Goal: Task Accomplishment & Management: Use online tool/utility

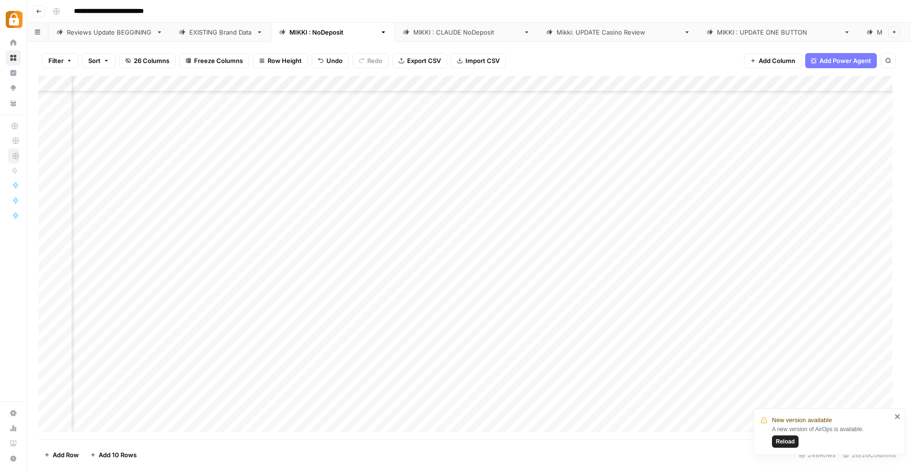
scroll to position [3089, 661]
click at [564, 126] on div "Add Column" at bounding box center [468, 258] width 861 height 364
click at [653, 122] on div "Add Column" at bounding box center [468, 258] width 861 height 364
click at [583, 122] on div "Add Column" at bounding box center [468, 258] width 861 height 364
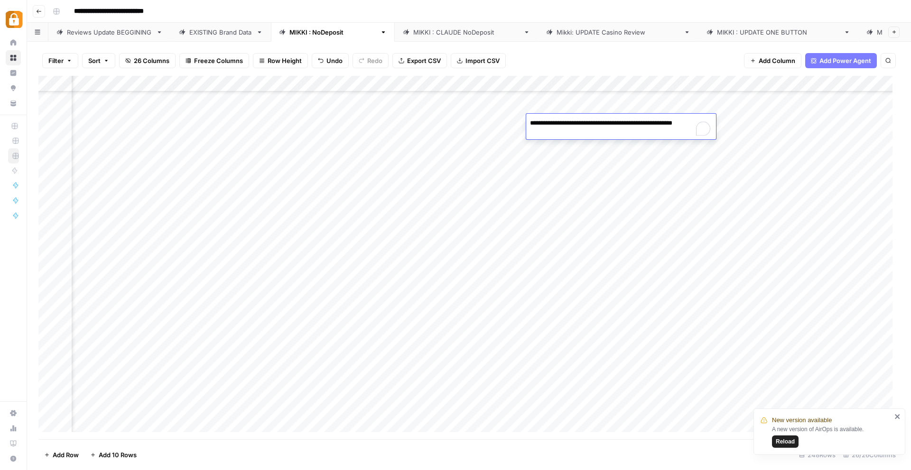
click at [726, 125] on div "Add Column" at bounding box center [468, 258] width 861 height 364
click at [523, 123] on div "Add Column" at bounding box center [468, 258] width 861 height 364
click at [497, 125] on div "Add Column" at bounding box center [468, 258] width 861 height 364
click at [583, 124] on div "Add Column" at bounding box center [468, 258] width 861 height 364
click at [641, 126] on div "Add Column" at bounding box center [468, 258] width 861 height 364
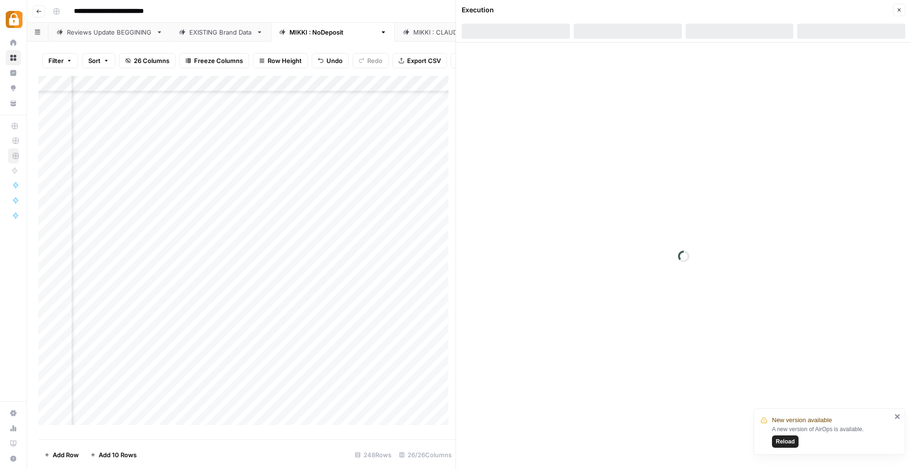
scroll to position [3089, 664]
click at [212, 124] on div "Add Column" at bounding box center [246, 254] width 417 height 357
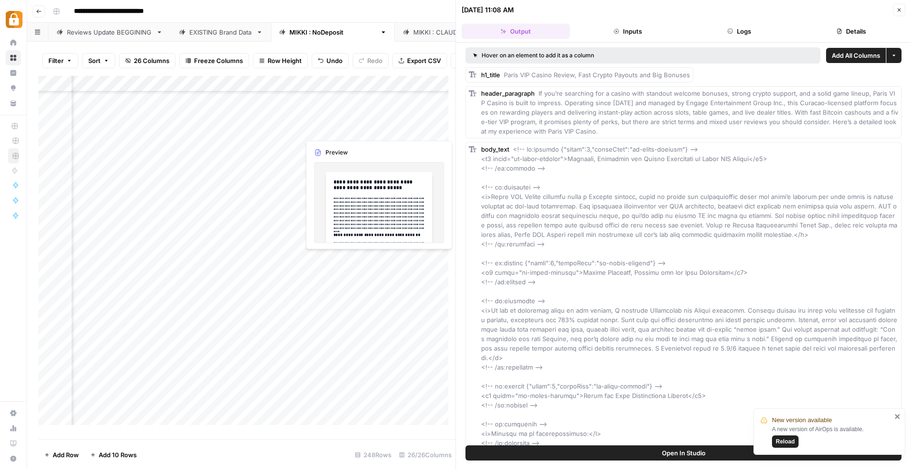
click at [321, 133] on div "Add Column" at bounding box center [246, 254] width 417 height 357
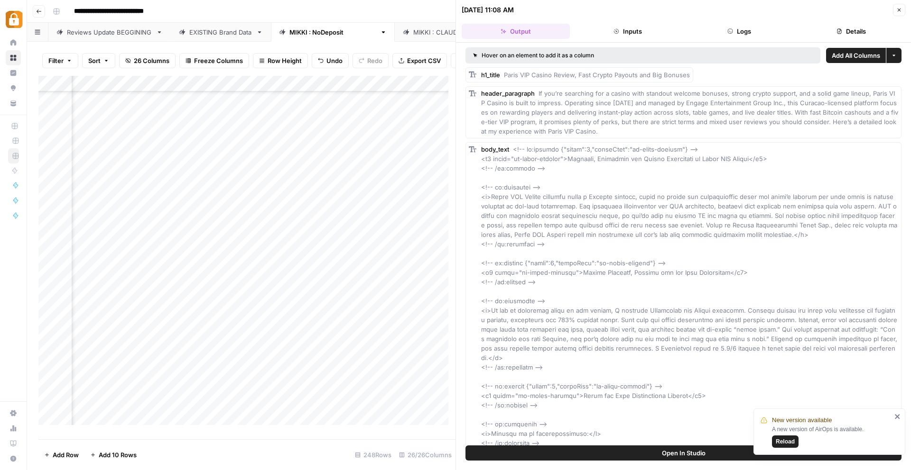
click at [901, 9] on icon "button" at bounding box center [899, 10] width 6 height 6
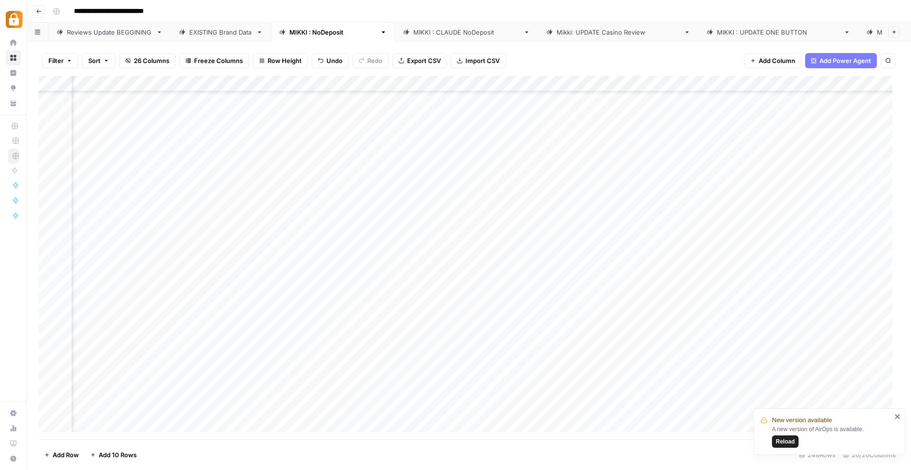
click at [170, 141] on div "Add Column" at bounding box center [468, 258] width 861 height 364
click at [191, 139] on div "Add Column" at bounding box center [468, 258] width 861 height 364
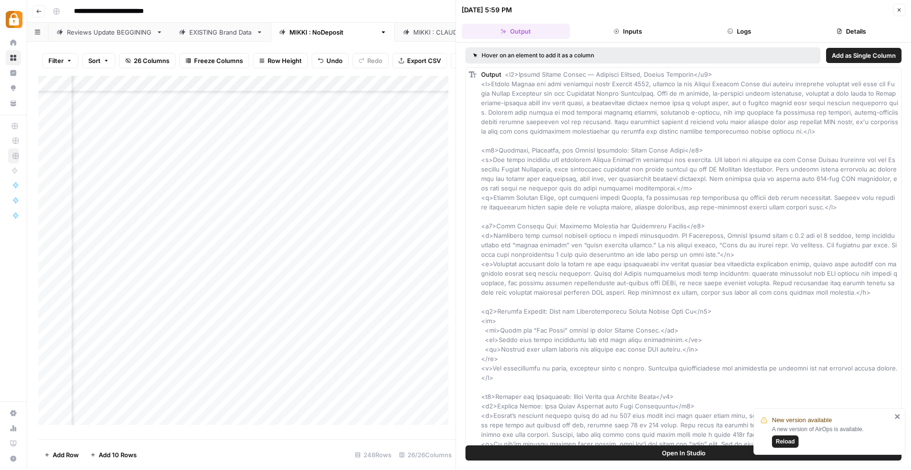
click at [897, 10] on icon "button" at bounding box center [899, 10] width 6 height 6
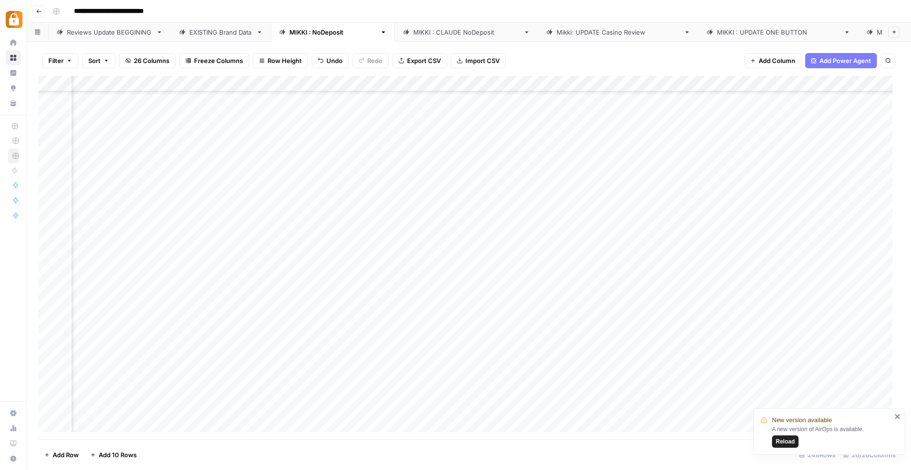
click at [110, 141] on div "Add Column" at bounding box center [468, 258] width 861 height 364
click at [163, 136] on div "Add Column" at bounding box center [468, 258] width 861 height 364
click at [212, 138] on div "Add Column" at bounding box center [468, 258] width 861 height 364
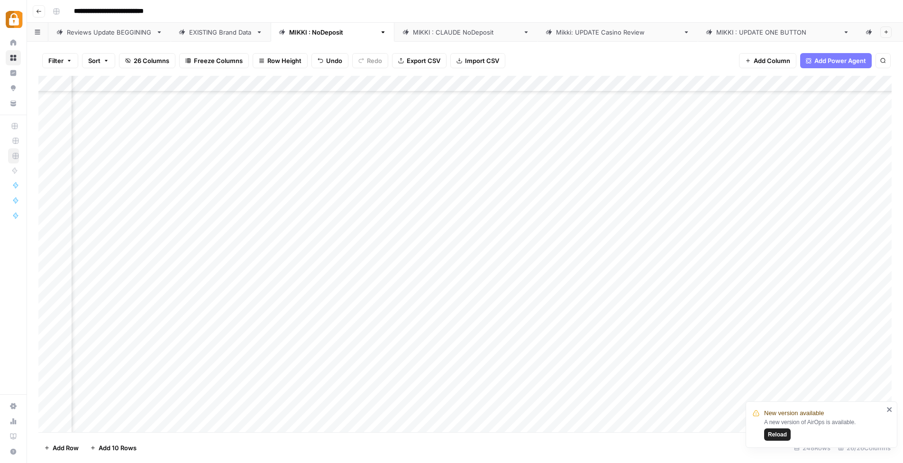
click at [212, 138] on div at bounding box center [218, 139] width 165 height 18
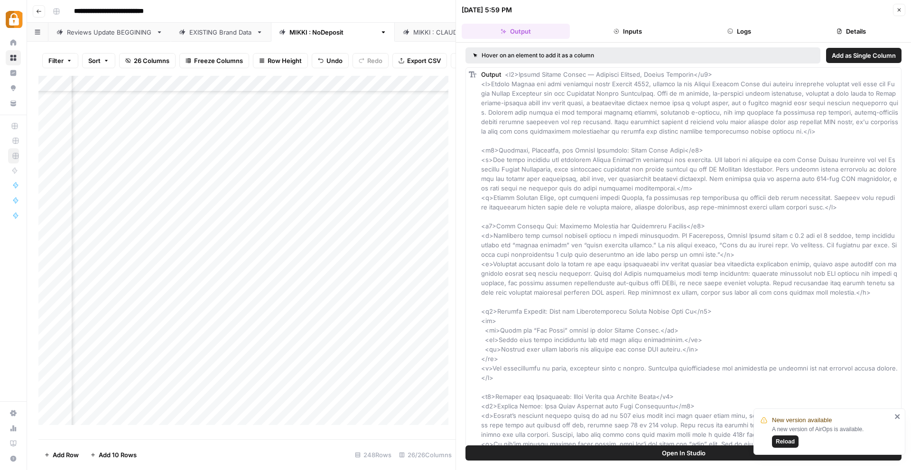
click at [899, 6] on button "Close" at bounding box center [898, 10] width 12 height 12
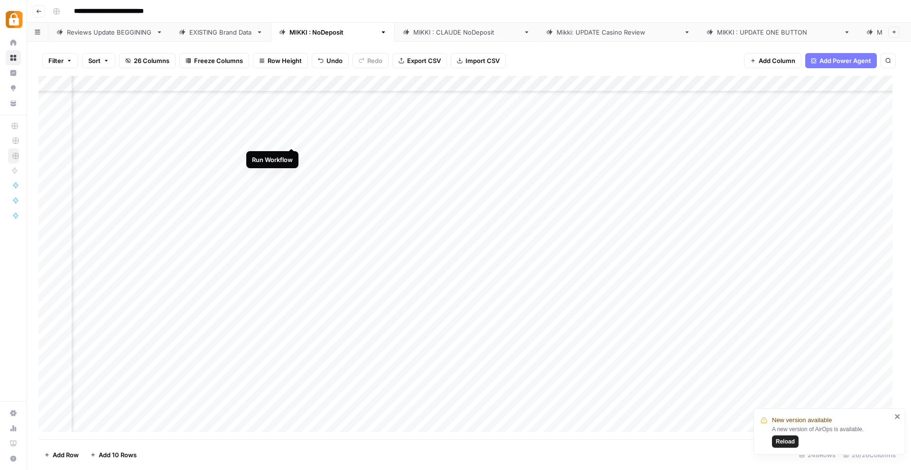
click at [293, 140] on div "Add Column" at bounding box center [468, 258] width 861 height 364
drag, startPoint x: 370, startPoint y: 431, endPoint x: 326, endPoint y: 432, distance: 43.7
click at [326, 432] on div "Add Column" at bounding box center [468, 258] width 861 height 364
click at [516, 137] on div "Add Column" at bounding box center [468, 258] width 861 height 364
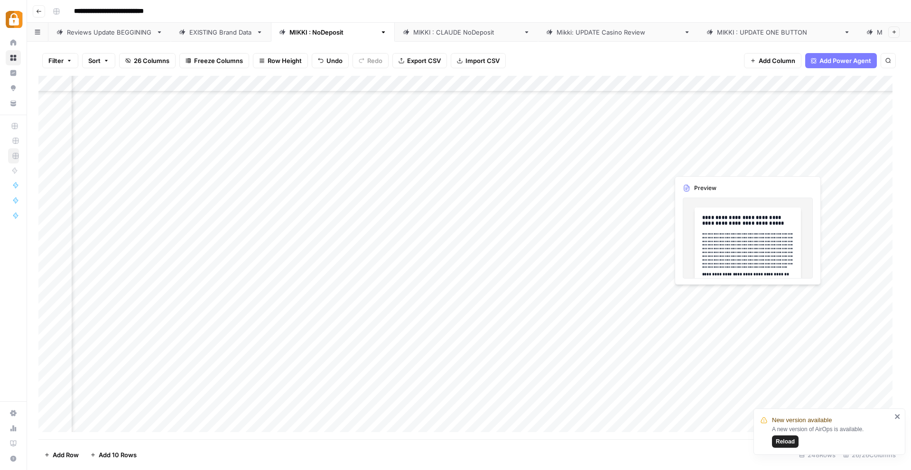
scroll to position [3094, 381]
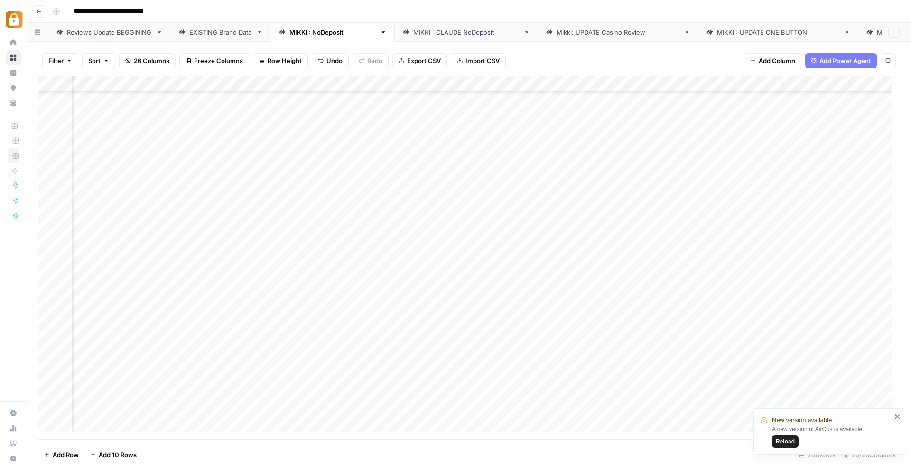
click at [288, 118] on div "Add Column" at bounding box center [468, 258] width 861 height 364
click at [123, 113] on div "Add Column" at bounding box center [468, 258] width 861 height 364
type textarea "**********"
click at [129, 151] on div "Add Column" at bounding box center [468, 258] width 861 height 364
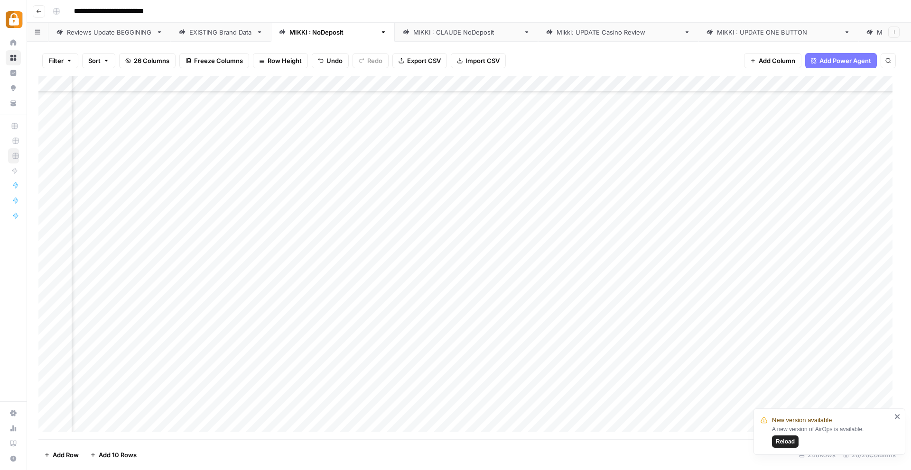
click at [127, 119] on div "Add Column" at bounding box center [468, 258] width 861 height 364
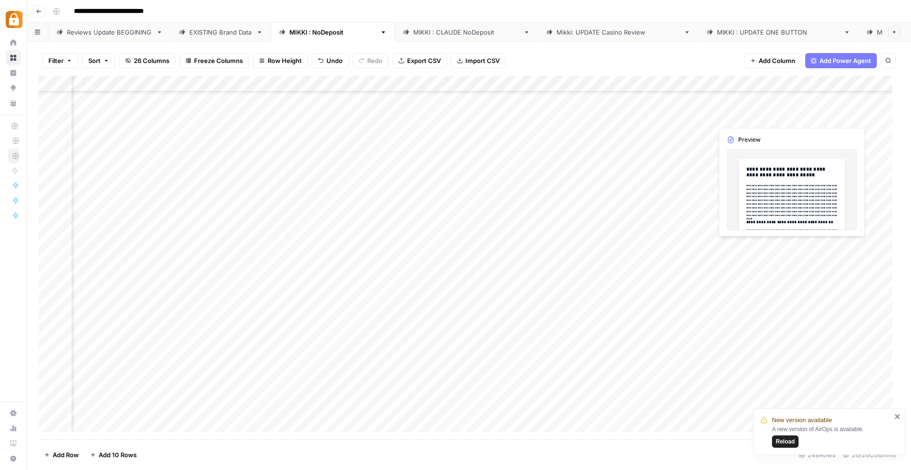
click at [749, 115] on div "Add Column" at bounding box center [468, 258] width 861 height 364
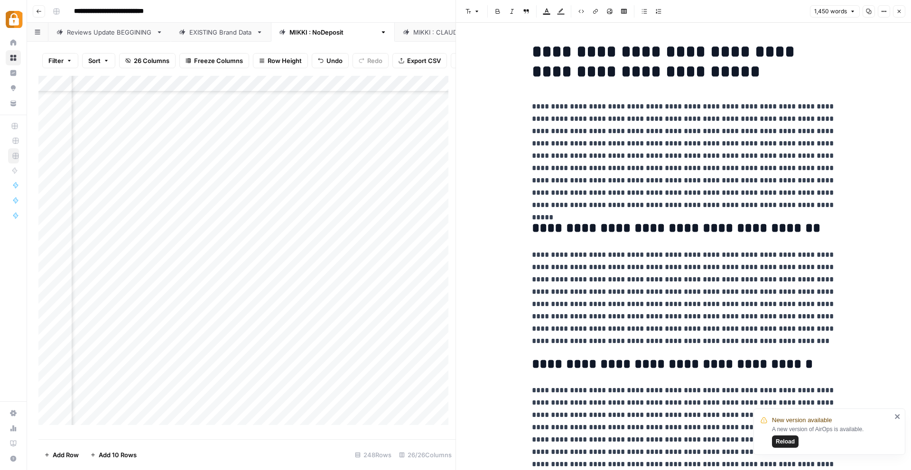
click at [634, 52] on h1 "**********" at bounding box center [684, 62] width 304 height 40
click at [899, 10] on icon "button" at bounding box center [898, 11] width 3 height 3
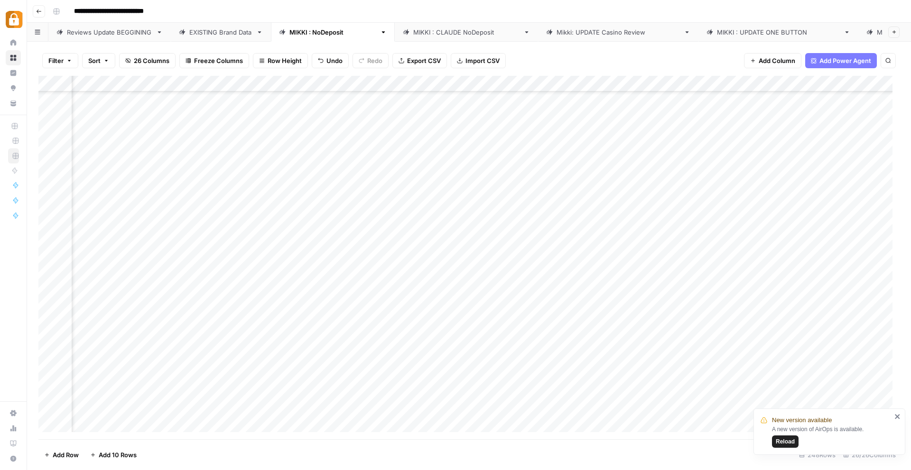
click at [840, 117] on div "Add Column" at bounding box center [468, 258] width 861 height 364
click at [837, 119] on div "Add Column" at bounding box center [468, 258] width 861 height 364
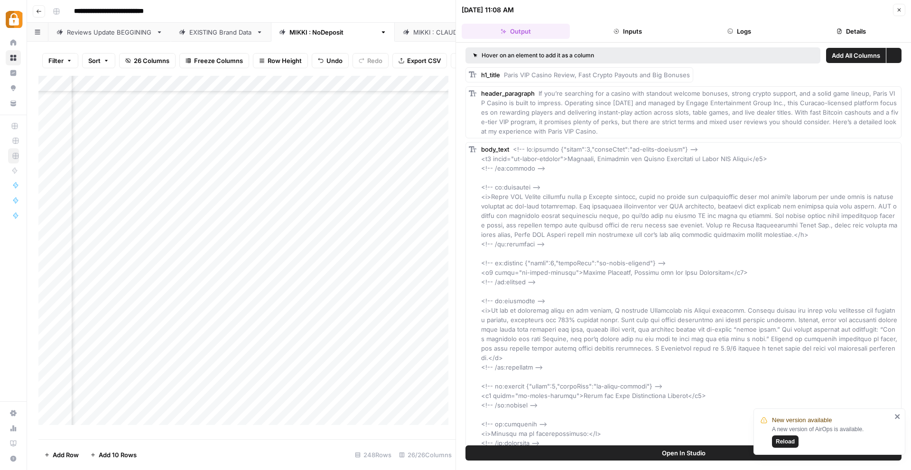
click at [900, 10] on icon "button" at bounding box center [899, 10] width 6 height 6
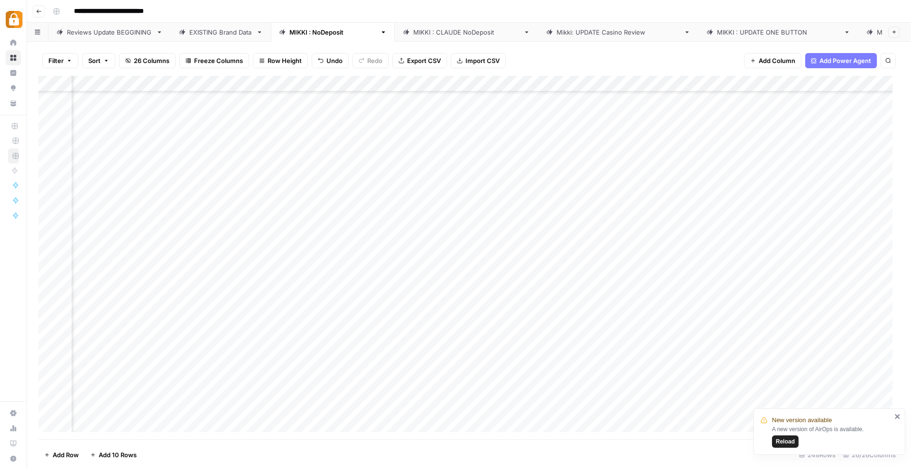
scroll to position [3094, 401]
click at [774, 116] on div "Add Column" at bounding box center [468, 258] width 861 height 364
click at [787, 133] on div "Add Column" at bounding box center [468, 258] width 861 height 364
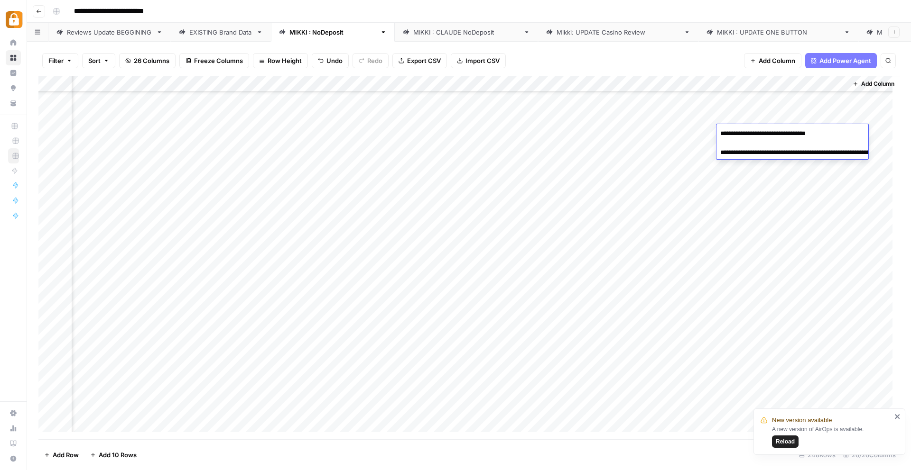
drag, startPoint x: 811, startPoint y: 165, endPoint x: 766, endPoint y: 152, distance: 46.8
click at [766, 152] on textarea "**********" at bounding box center [811, 148] width 190 height 42
click at [288, 119] on div "Add Column" at bounding box center [468, 258] width 861 height 364
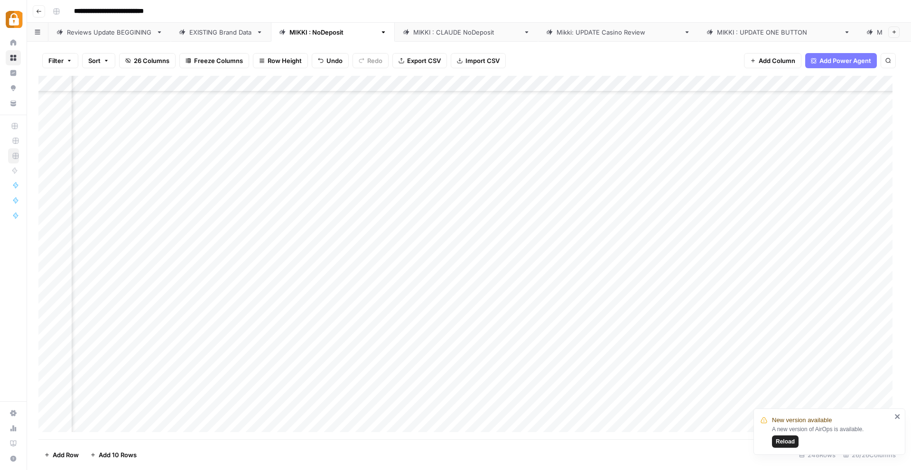
scroll to position [3035, 1679]
click at [152, 192] on div "Add Column" at bounding box center [468, 258] width 861 height 364
click at [251, 193] on div "Add Column" at bounding box center [468, 258] width 861 height 364
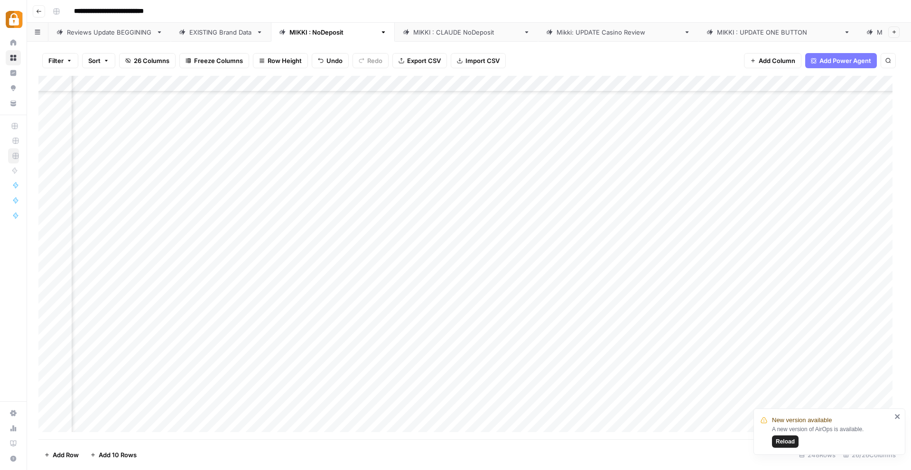
click at [744, 193] on div "Add Column" at bounding box center [468, 258] width 861 height 364
click at [776, 377] on div "Add Column" at bounding box center [468, 258] width 861 height 364
click at [291, 352] on div "Add Column" at bounding box center [468, 258] width 861 height 364
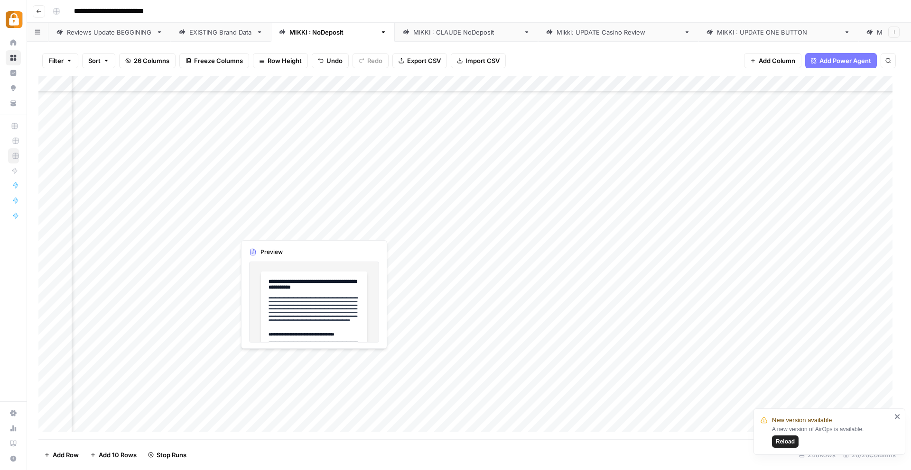
click at [267, 358] on div "Add Column" at bounding box center [468, 258] width 861 height 364
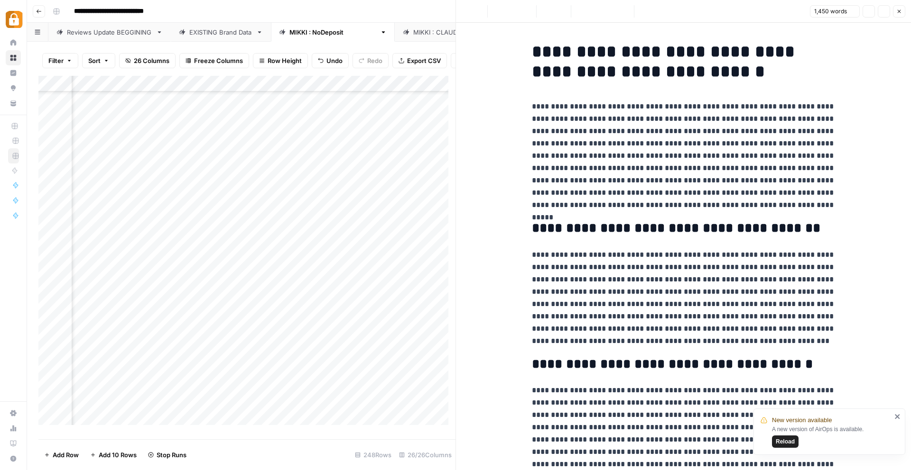
click at [281, 364] on div at bounding box center [278, 359] width 87 height 18
click at [281, 365] on div at bounding box center [278, 359] width 87 height 18
click at [282, 367] on div at bounding box center [278, 359] width 87 height 18
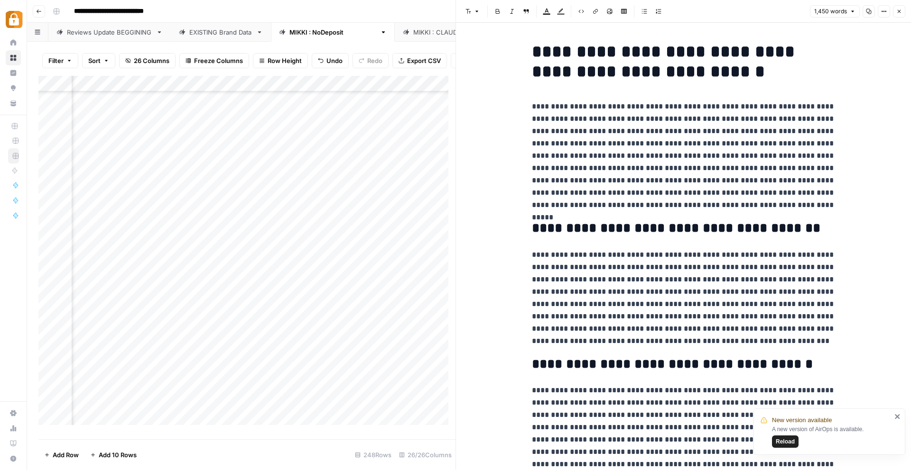
click at [282, 367] on div at bounding box center [278, 359] width 87 height 18
click at [643, 54] on h1 "**********" at bounding box center [684, 62] width 304 height 40
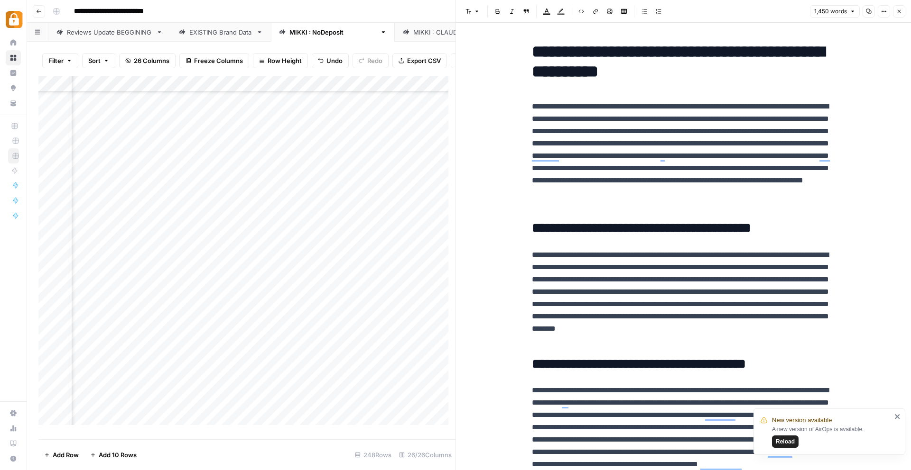
click at [153, 364] on div "Add Column" at bounding box center [246, 254] width 417 height 357
click at [294, 365] on div "Add Column" at bounding box center [246, 254] width 417 height 357
click at [298, 365] on div "Add Column" at bounding box center [246, 254] width 417 height 357
click at [298, 365] on textarea "**********" at bounding box center [324, 366] width 152 height 13
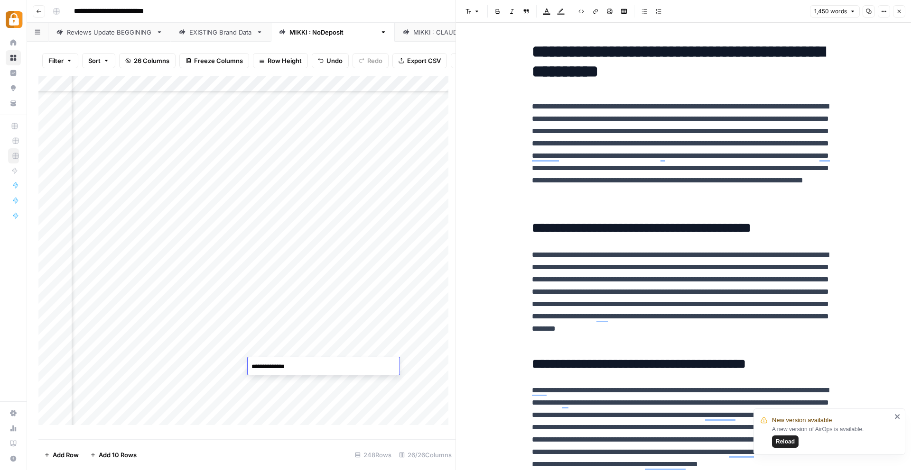
click at [298, 365] on textarea "**********" at bounding box center [324, 366] width 152 height 13
type textarea "**********"
click at [304, 380] on div "Add Column" at bounding box center [246, 254] width 417 height 357
click at [298, 368] on div "Add Column" at bounding box center [246, 254] width 417 height 357
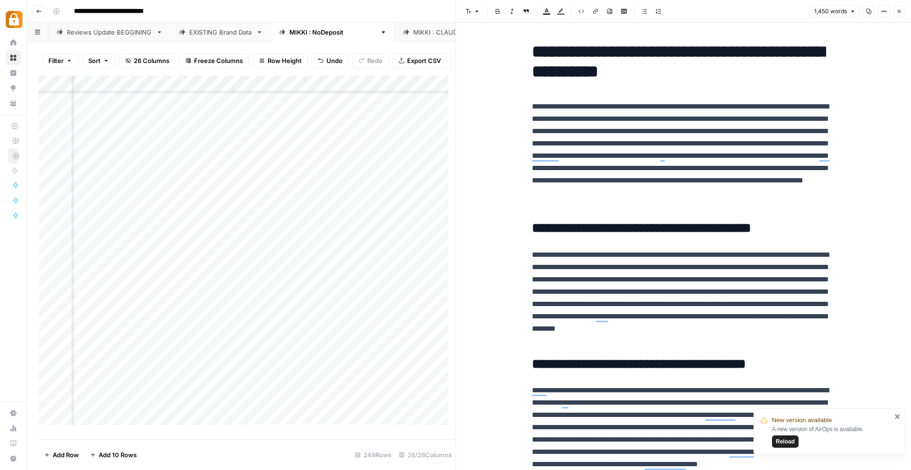
click at [901, 9] on icon "button" at bounding box center [899, 12] width 6 height 6
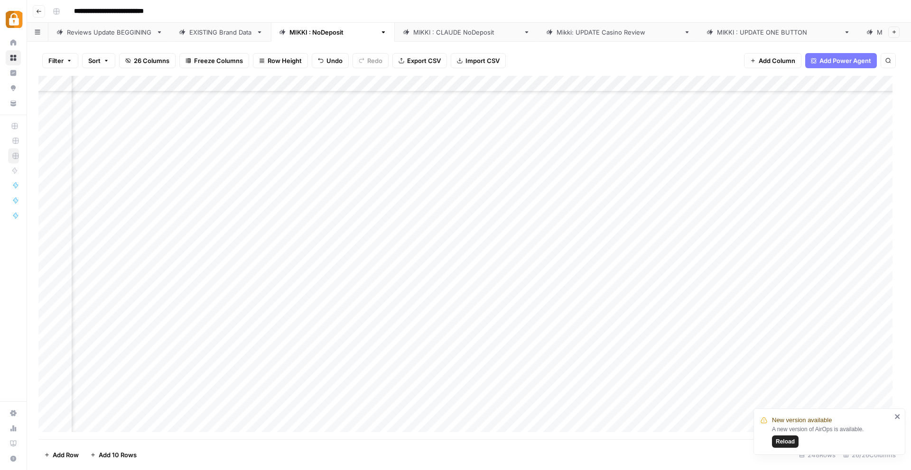
click at [674, 357] on div "Add Column" at bounding box center [468, 258] width 861 height 364
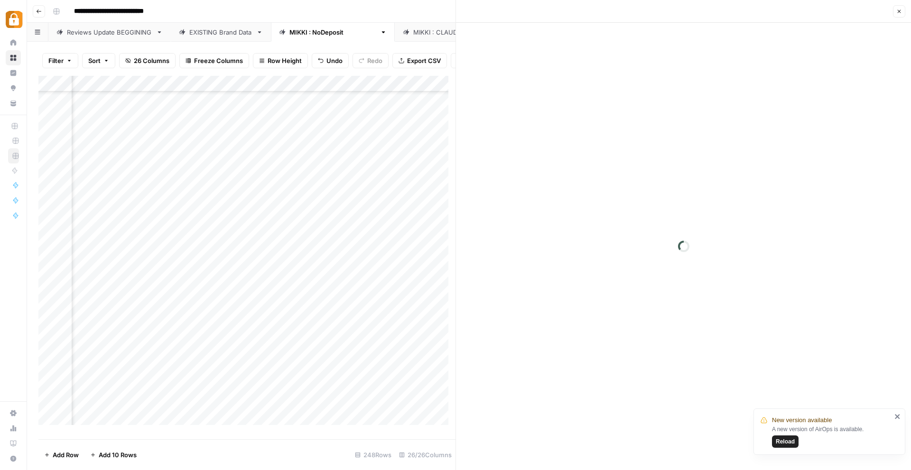
scroll to position [2852, 739]
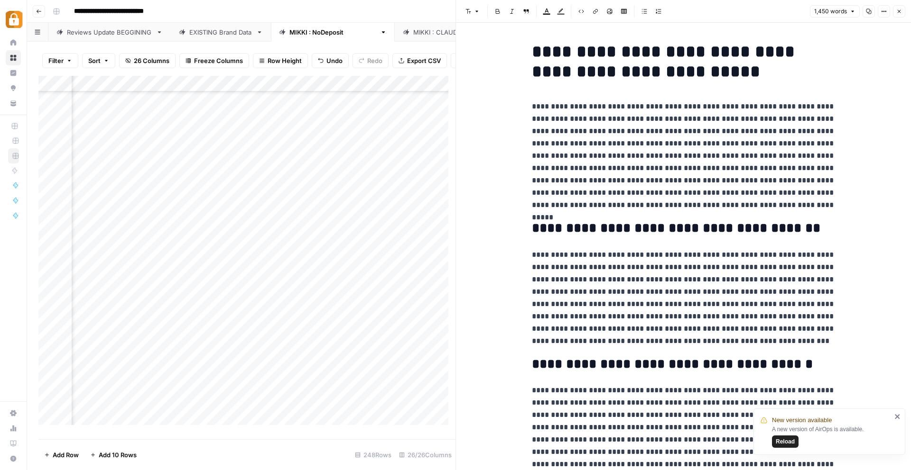
click at [897, 9] on icon "button" at bounding box center [899, 12] width 6 height 6
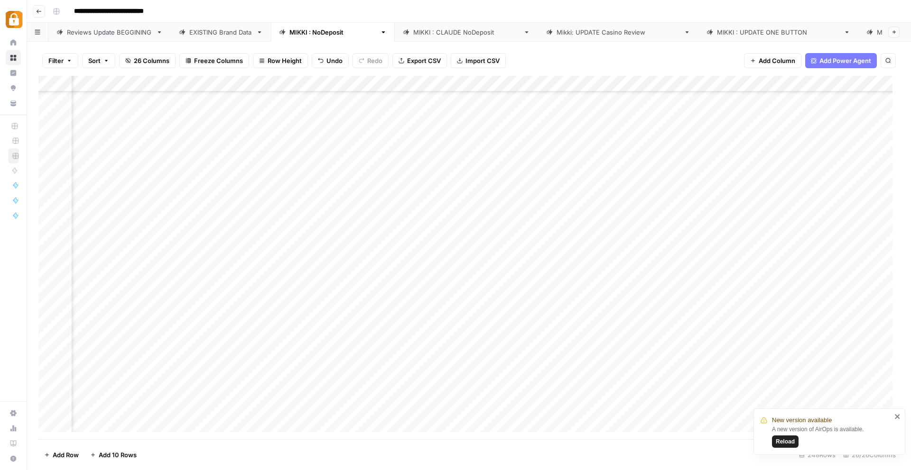
click at [511, 359] on div "Add Column" at bounding box center [468, 258] width 861 height 364
click at [492, 358] on textarea "**********" at bounding box center [538, 359] width 182 height 13
type textarea "**********"
click at [658, 352] on div "Add Column" at bounding box center [468, 258] width 861 height 364
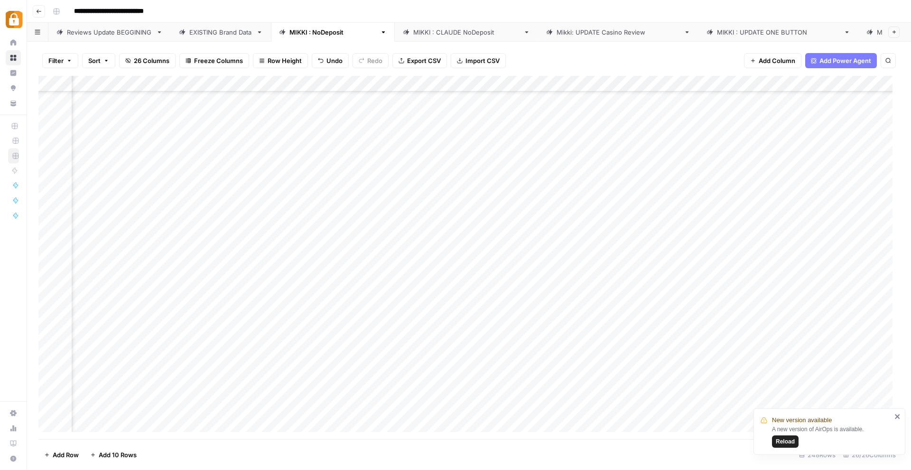
click at [581, 359] on div "Add Column" at bounding box center [468, 258] width 861 height 364
click at [582, 359] on div "Add Column" at bounding box center [468, 258] width 861 height 364
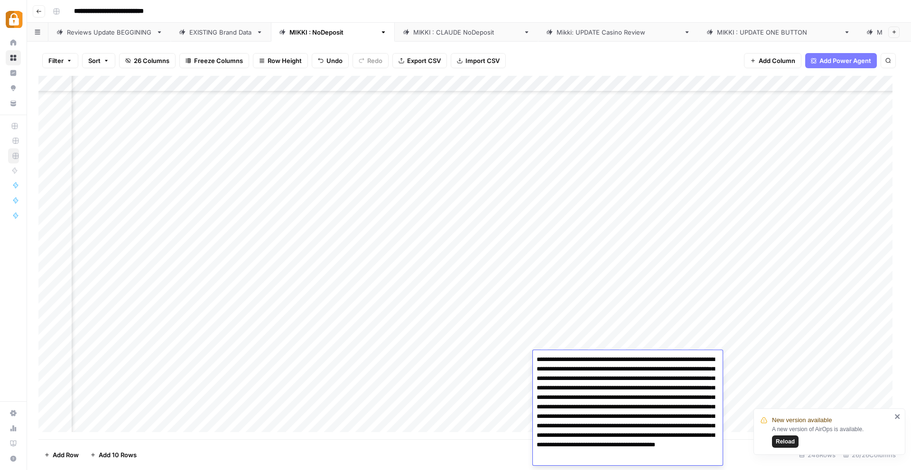
click at [582, 359] on textarea "**********" at bounding box center [628, 416] width 190 height 127
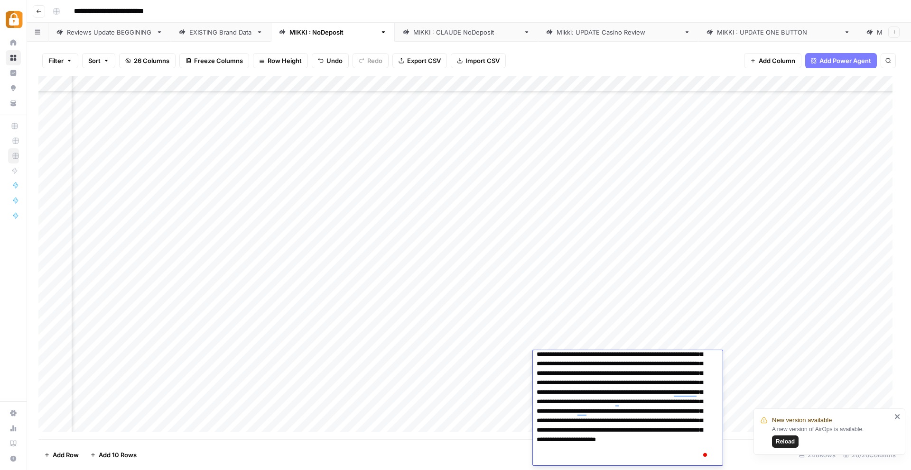
scroll to position [15, 0]
click at [720, 338] on div "Add Column" at bounding box center [468, 258] width 861 height 364
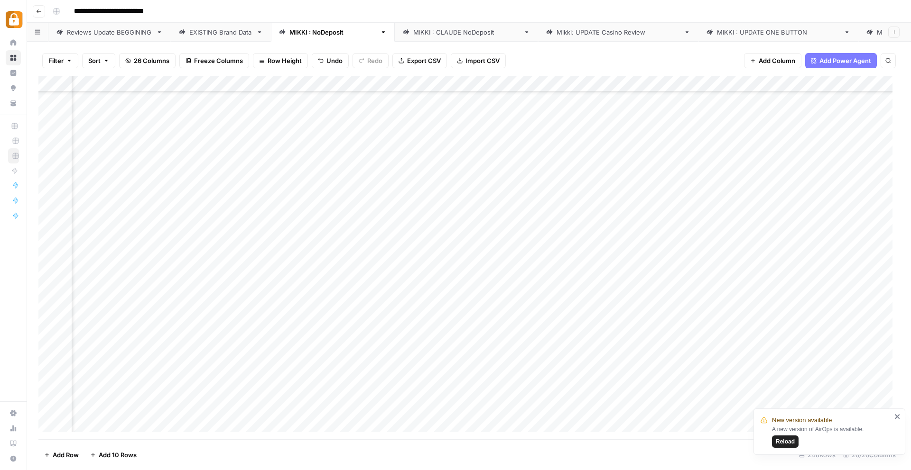
click at [718, 339] on div "Add Column" at bounding box center [468, 258] width 861 height 364
click at [718, 339] on textarea "**********" at bounding box center [779, 343] width 152 height 13
click at [868, 339] on div "Add Column" at bounding box center [468, 258] width 861 height 364
click at [736, 359] on div "Add Column" at bounding box center [468, 258] width 861 height 364
click at [749, 361] on div "Add Column" at bounding box center [468, 258] width 861 height 364
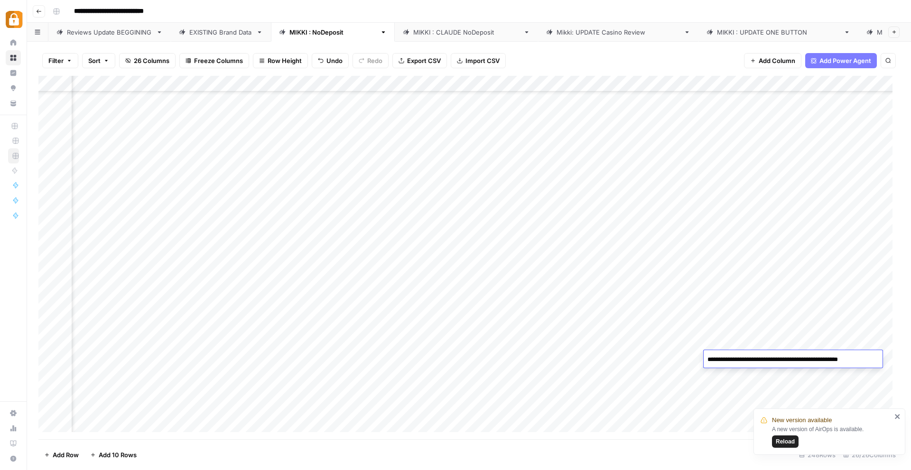
click at [749, 361] on textarea "**********" at bounding box center [791, 359] width 176 height 13
click at [751, 359] on textarea "**********" at bounding box center [791, 359] width 176 height 13
type textarea "**********"
click at [602, 363] on div "Add Column" at bounding box center [468, 258] width 861 height 364
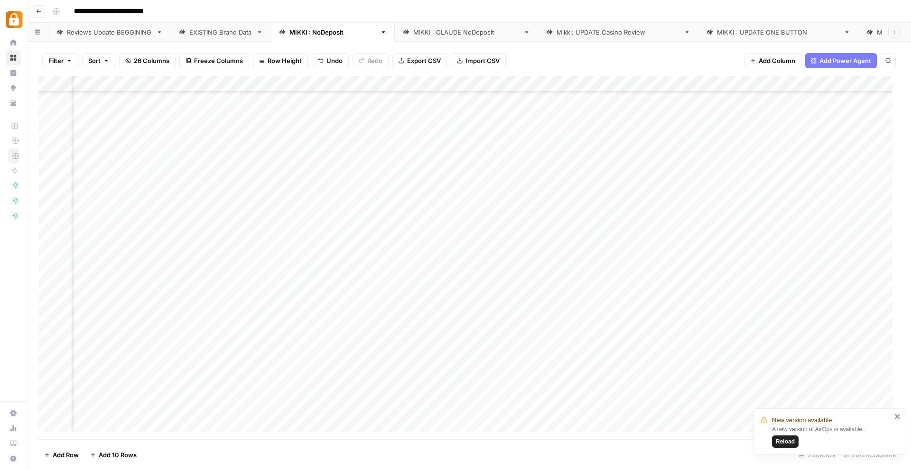
click at [681, 361] on div "Add Column" at bounding box center [468, 258] width 861 height 364
click at [851, 357] on div "Add Column" at bounding box center [468, 258] width 861 height 364
click at [829, 359] on div "Add Column" at bounding box center [468, 258] width 861 height 364
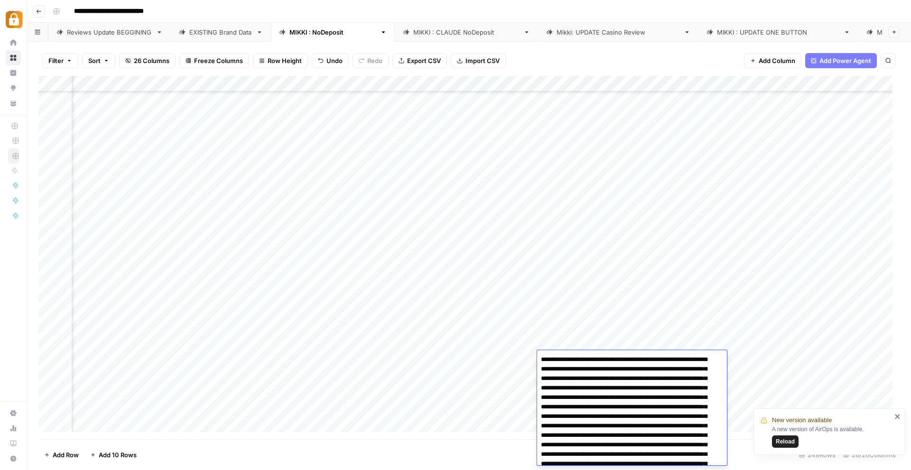
click at [754, 363] on div "Add Column" at bounding box center [468, 258] width 861 height 364
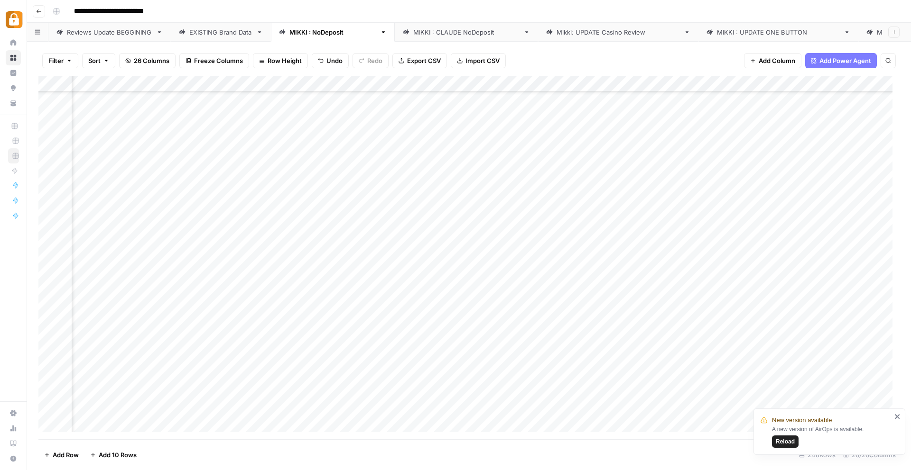
click at [759, 361] on div "Add Column" at bounding box center [468, 258] width 861 height 364
click at [769, 362] on textarea "**********" at bounding box center [815, 364] width 190 height 23
click at [766, 361] on textarea "**********" at bounding box center [815, 364] width 190 height 23
type textarea "**********"
click at [708, 364] on div "Add Column" at bounding box center [468, 258] width 861 height 364
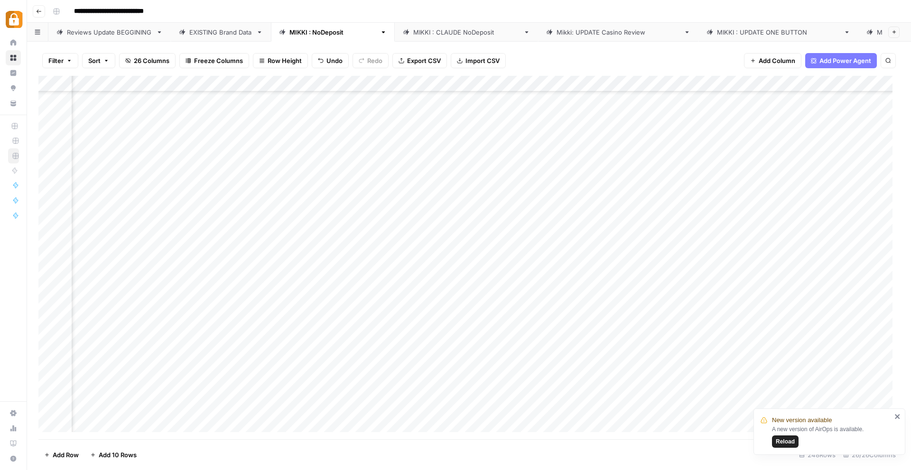
click at [840, 358] on div "Add Column" at bounding box center [468, 258] width 861 height 364
click at [713, 361] on div "Add Column" at bounding box center [468, 258] width 861 height 364
click at [796, 357] on div "Add Column" at bounding box center [468, 258] width 861 height 364
click at [833, 359] on div "Add Column" at bounding box center [468, 258] width 861 height 364
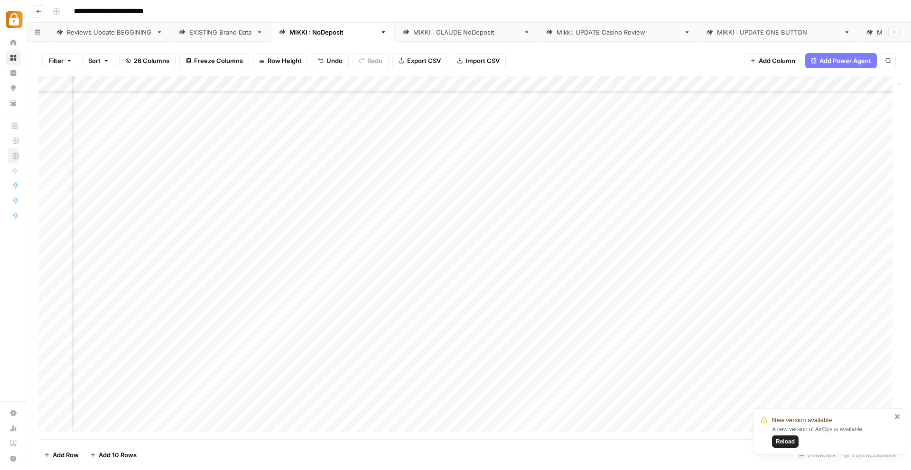
click at [833, 359] on div "Add Column" at bounding box center [468, 258] width 861 height 364
drag, startPoint x: 775, startPoint y: 366, endPoint x: 733, endPoint y: 360, distance: 42.1
click at [731, 360] on textarea "**********" at bounding box center [811, 374] width 190 height 42
drag, startPoint x: 801, startPoint y: 387, endPoint x: 764, endPoint y: 379, distance: 37.5
click at [764, 379] on textarea "**********" at bounding box center [811, 374] width 190 height 42
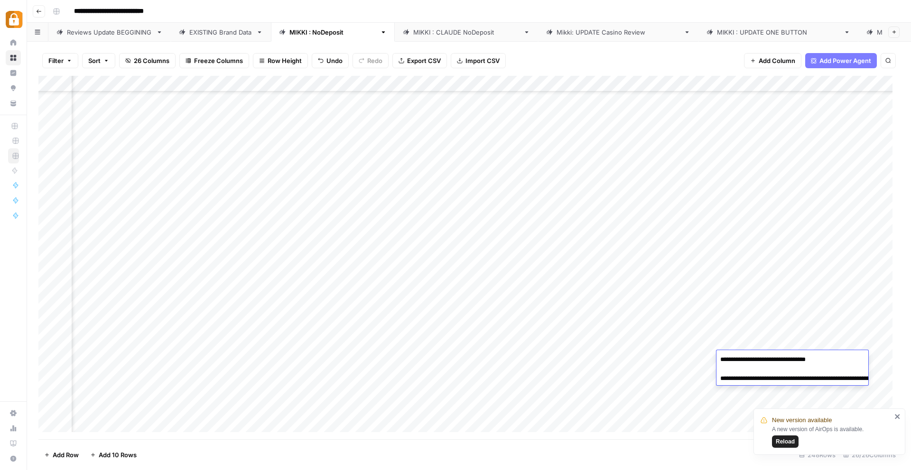
scroll to position [2852, 1627]
